Goal: Feedback & Contribution: Contribute content

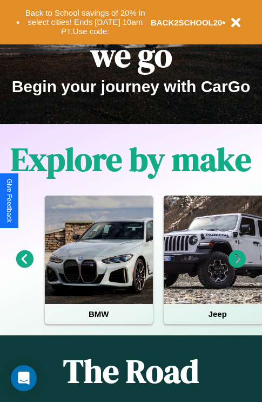
scroll to position [167, 0]
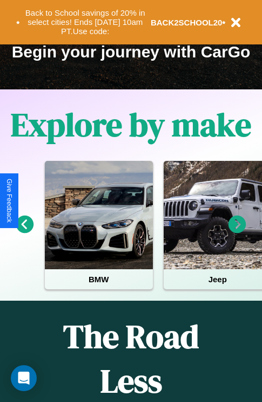
click at [238, 232] on icon at bounding box center [238, 224] width 18 height 18
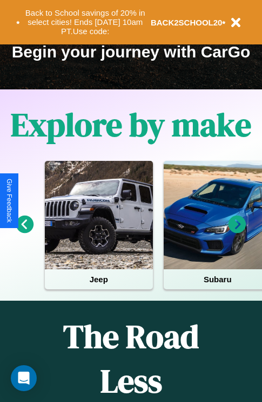
click at [24, 232] on icon at bounding box center [25, 224] width 18 height 18
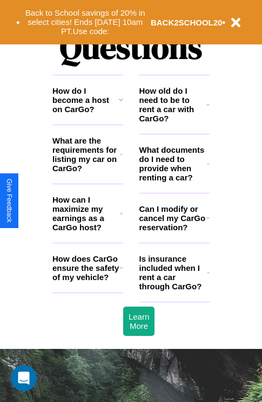
scroll to position [1311, 0]
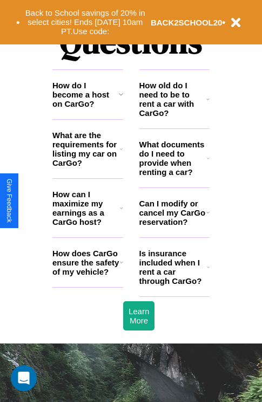
click at [174, 116] on h3 "How old do I need to be to rent a car with CarGo?" at bounding box center [174, 99] width 68 height 37
click at [88, 108] on h3 "How do I become a host on CarGo?" at bounding box center [85, 95] width 67 height 28
click at [174, 226] on h3 "Can I modify or cancel my CarGo reservation?" at bounding box center [173, 213] width 67 height 28
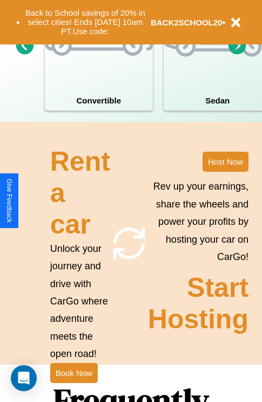
scroll to position [843, 0]
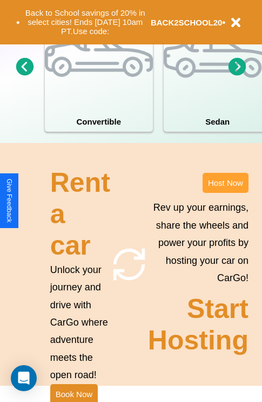
click at [226, 193] on button "Host Now" at bounding box center [226, 183] width 46 height 20
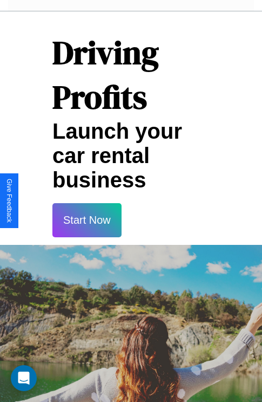
scroll to position [1761, 0]
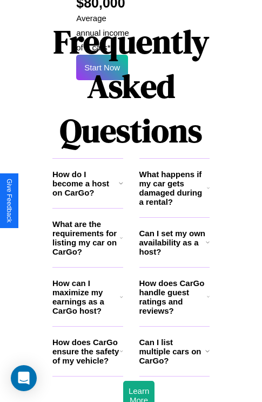
click at [88, 219] on h3 "What are the requirements for listing my car on CarGo?" at bounding box center [86, 237] width 68 height 37
click at [208, 183] on icon at bounding box center [208, 187] width 3 height 9
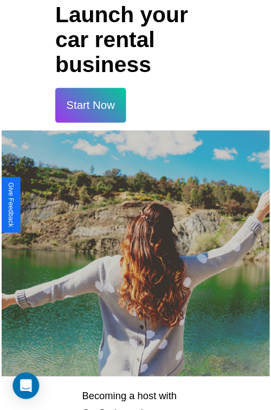
scroll to position [19, 0]
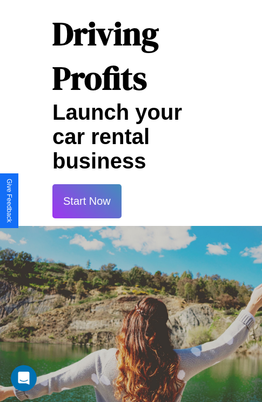
click at [87, 201] on button "Start Now" at bounding box center [86, 201] width 69 height 34
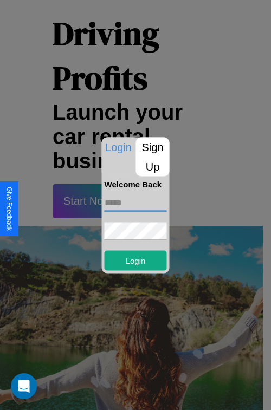
click at [135, 202] on input "text" at bounding box center [135, 202] width 62 height 17
type input "**********"
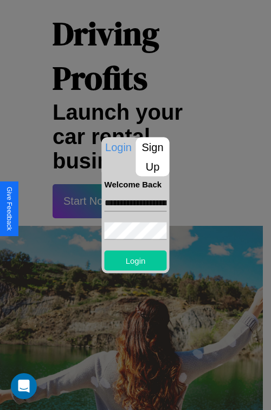
click at [135, 260] on button "Login" at bounding box center [135, 260] width 62 height 20
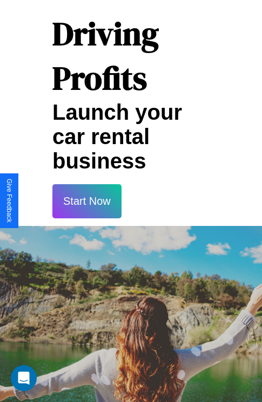
scroll to position [20, 0]
